Goal: Task Accomplishment & Management: Manage account settings

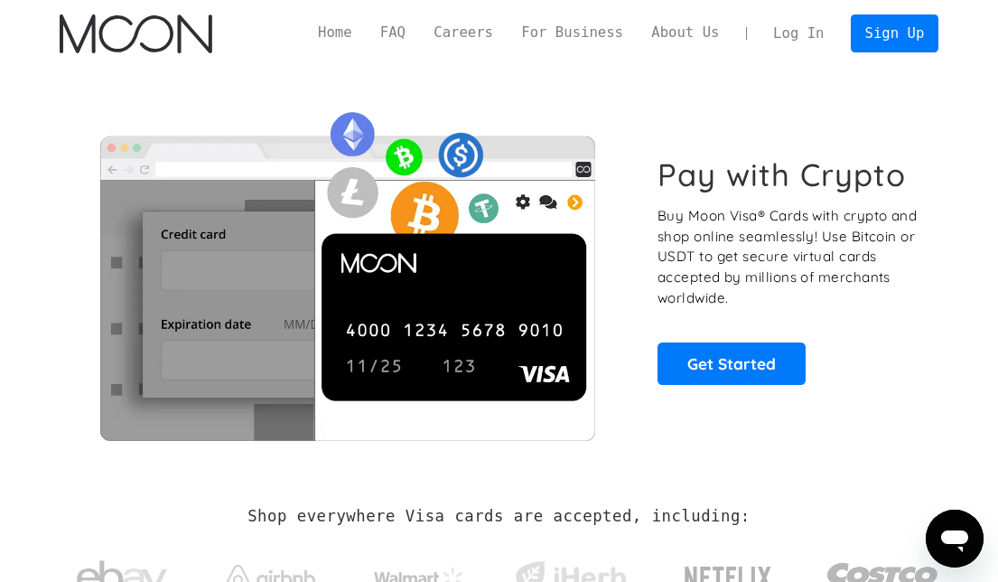
click at [815, 78] on div "Pay with Crypto Buy Moon Visa® Cards with crypto and shop online seamlessly! Us…" at bounding box center [499, 270] width 879 height 406
click at [820, 41] on link "Log In" at bounding box center [798, 33] width 79 height 37
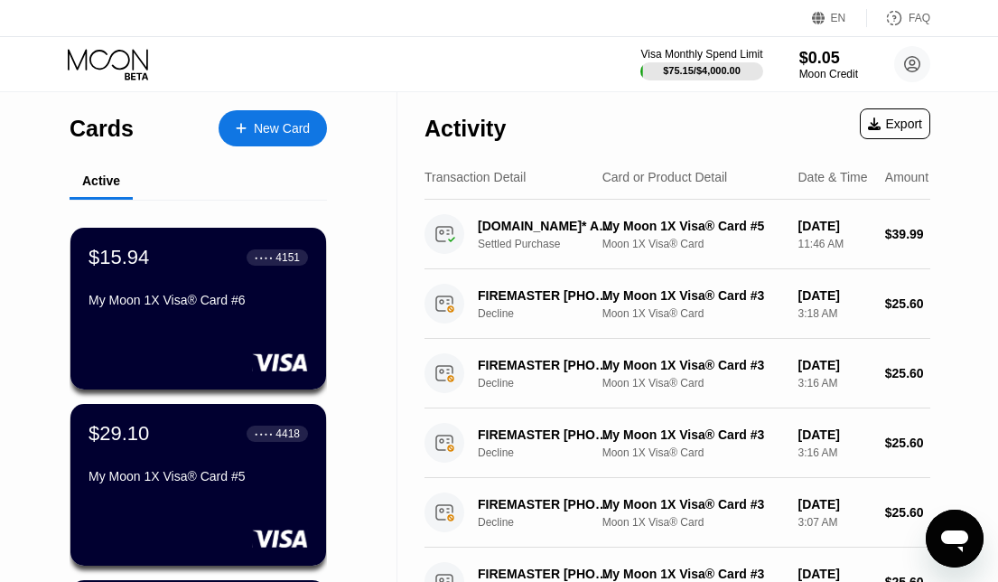
click at [344, 64] on div "Visa Monthly Spend Limit $75.15 / $4,000.00 $0.05 Moon Credit JOh [EMAIL_ADDRES…" at bounding box center [499, 64] width 998 height 54
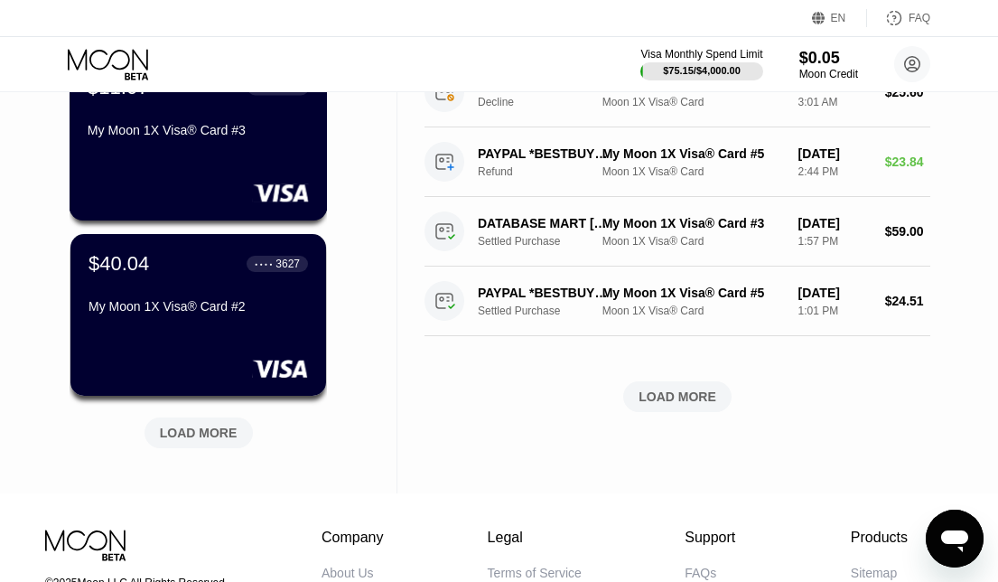
scroll to position [722, 0]
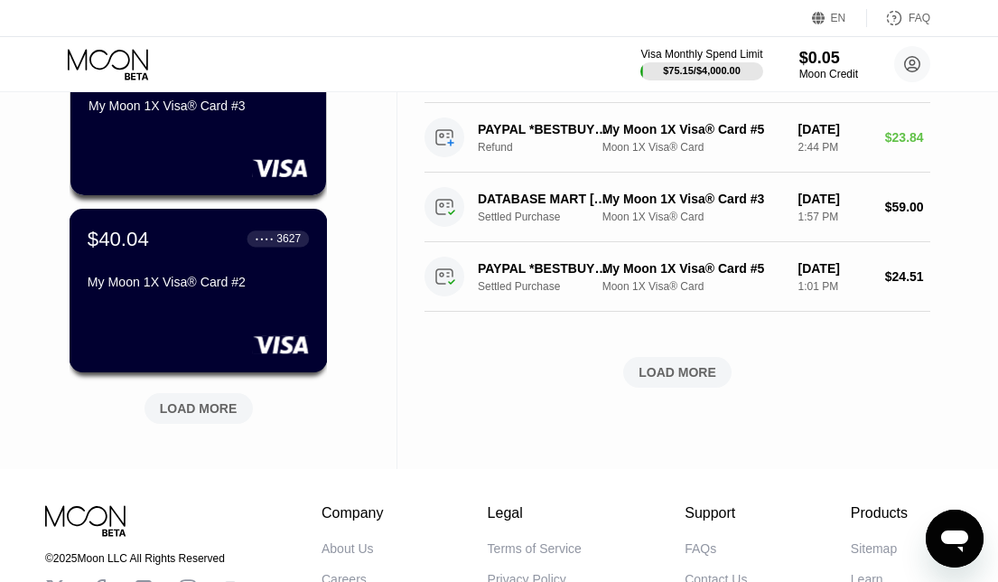
click at [235, 321] on div "$40.04 ● ● ● ● 3627 My Moon 1X Visa® Card #2" at bounding box center [199, 290] width 258 height 163
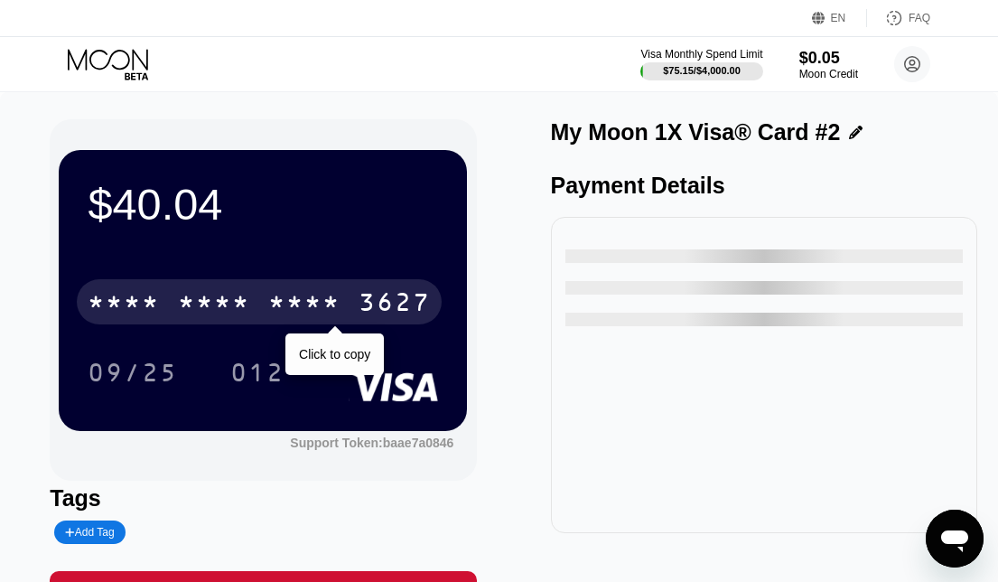
click at [280, 316] on div "* * * *" at bounding box center [304, 304] width 72 height 29
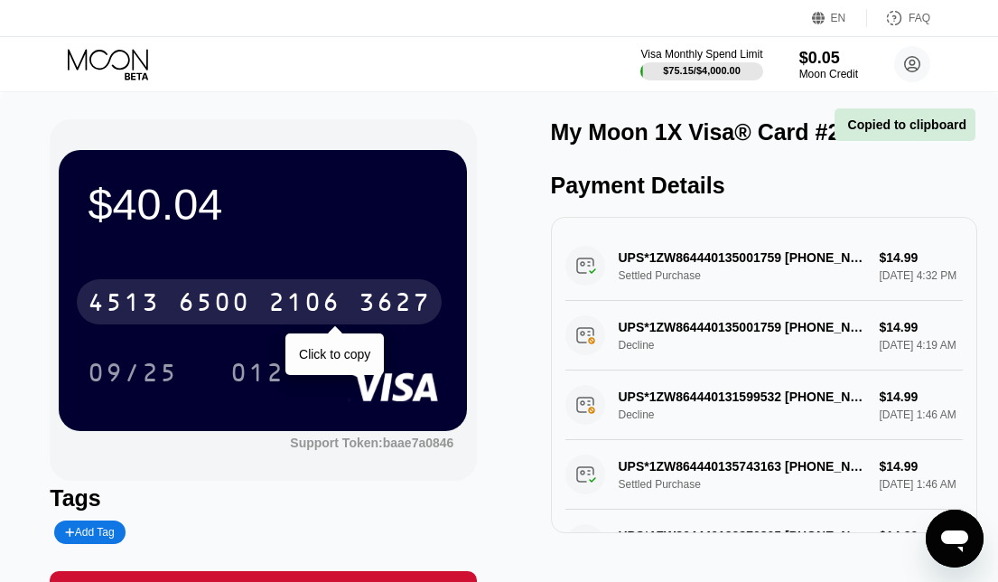
click at [374, 318] on div "3627" at bounding box center [394, 304] width 72 height 29
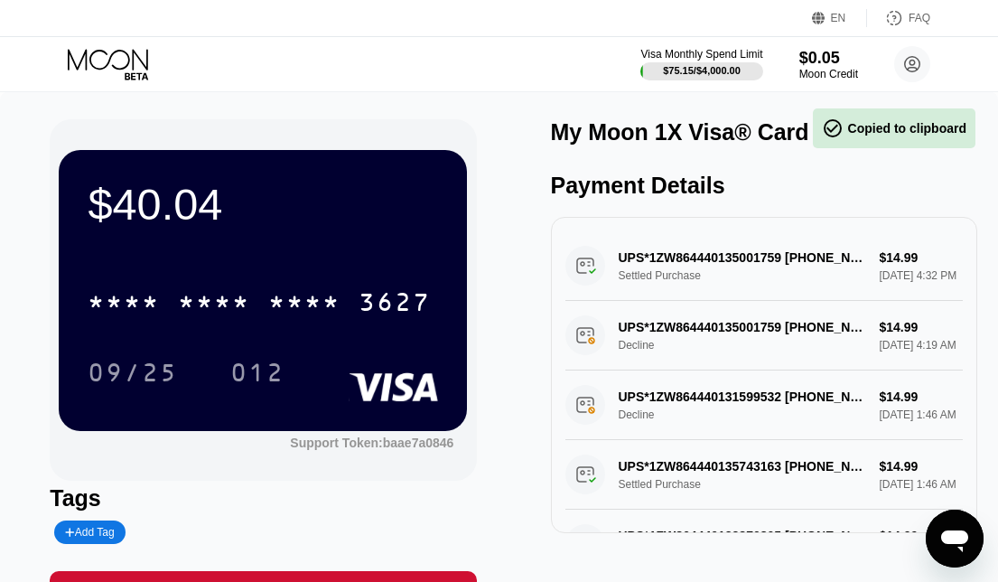
click at [134, 324] on div "* * * * * * * * * * * * 3627" at bounding box center [259, 301] width 365 height 45
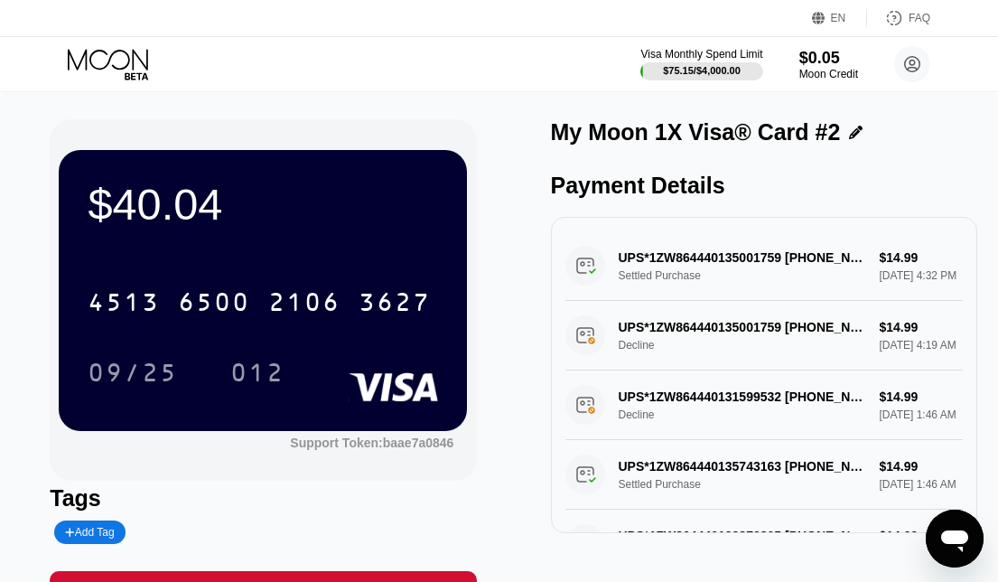
click at [67, 310] on div "$40.04 4513 6500 2106 3627 09/25 012" at bounding box center [263, 290] width 408 height 280
click at [243, 369] on div "012" at bounding box center [257, 374] width 54 height 29
